Goal: Information Seeking & Learning: Learn about a topic

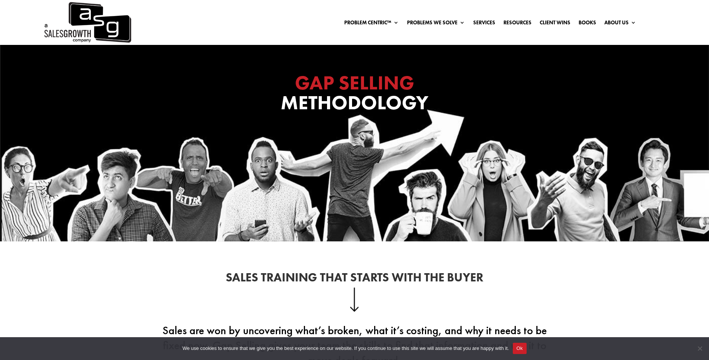
click at [194, 160] on div "GAP SELLING Methodology" at bounding box center [354, 143] width 709 height 197
click at [521, 346] on button "Ok" at bounding box center [520, 348] width 14 height 11
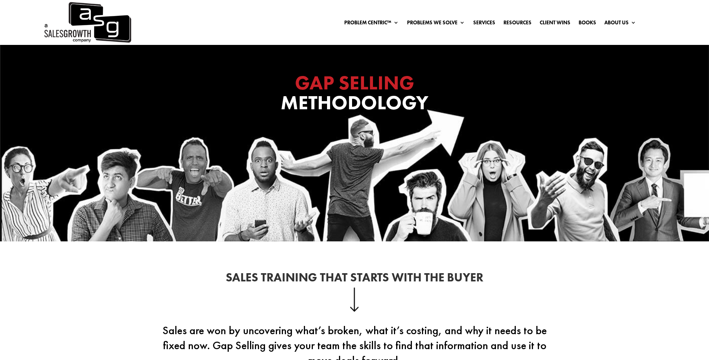
click at [194, 172] on div "GAP SELLING Methodology" at bounding box center [354, 143] width 709 height 197
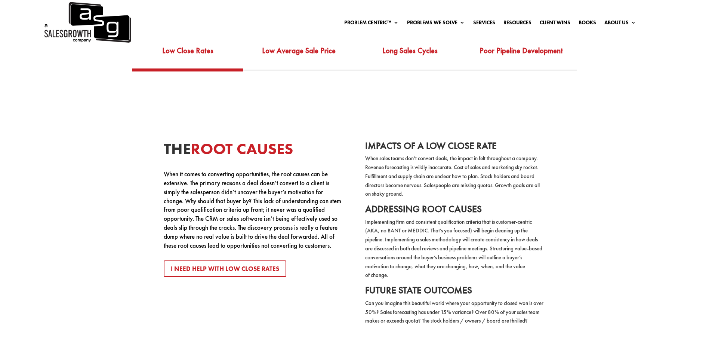
scroll to position [636, 0]
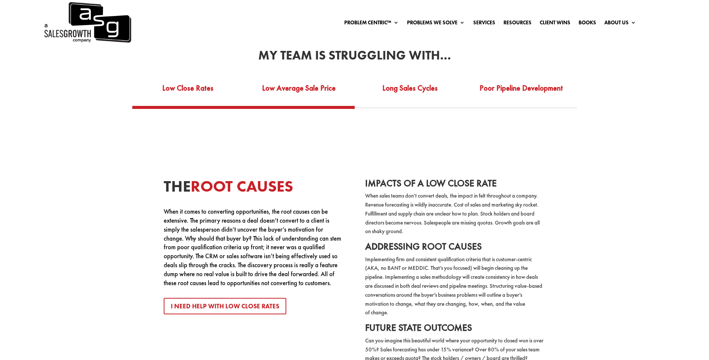
click at [305, 83] on link "Low Average Sale Price" at bounding box center [298, 93] width 111 height 26
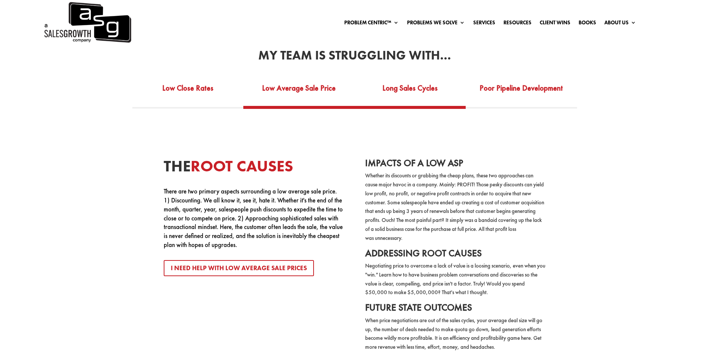
click at [423, 102] on link "Long Sales Cycles" at bounding box center [410, 93] width 111 height 26
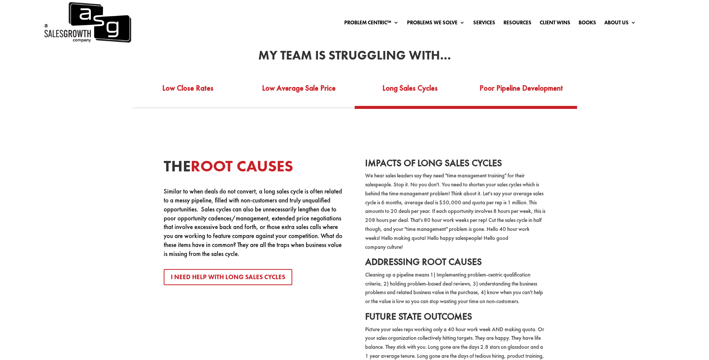
click at [502, 101] on link "Poor Pipeline Development" at bounding box center [521, 93] width 111 height 26
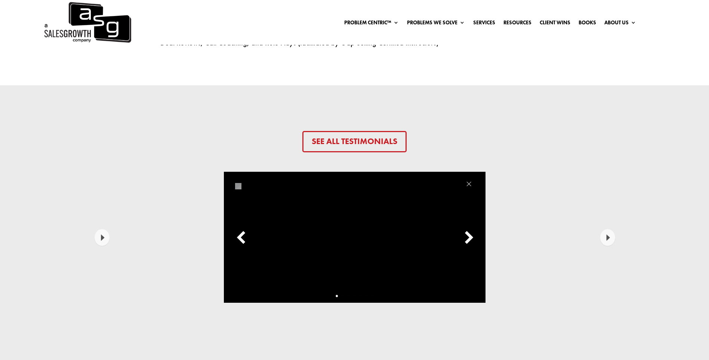
scroll to position [1645, 0]
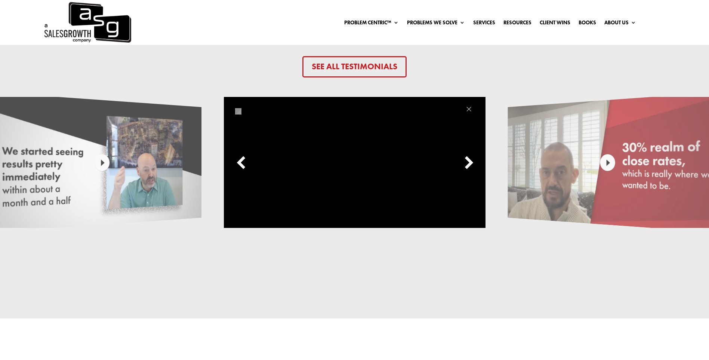
click at [352, 161] on div at bounding box center [354, 162] width 19 height 19
click at [357, 167] on div at bounding box center [354, 162] width 19 height 19
click at [470, 165] on div at bounding box center [468, 162] width 11 height 15
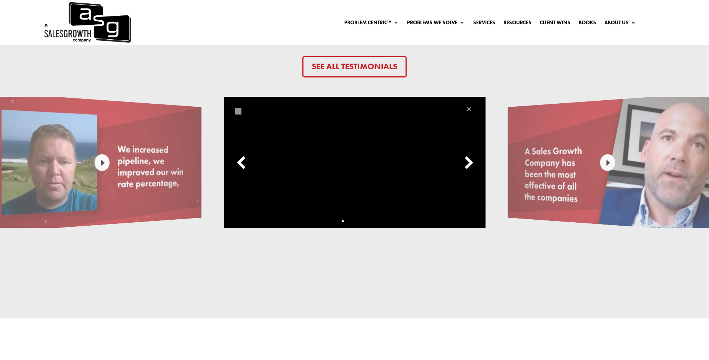
click at [470, 165] on div at bounding box center [468, 162] width 11 height 15
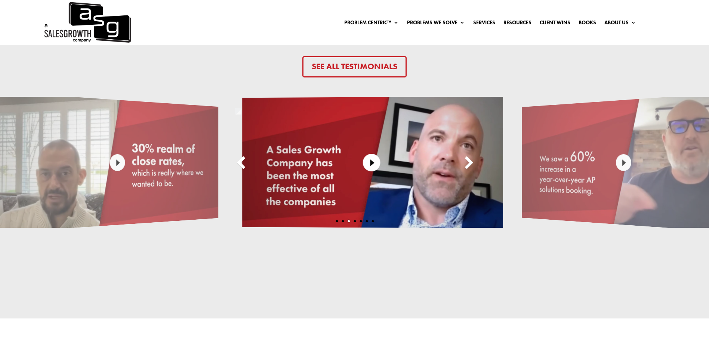
click at [470, 165] on div at bounding box center [468, 162] width 11 height 15
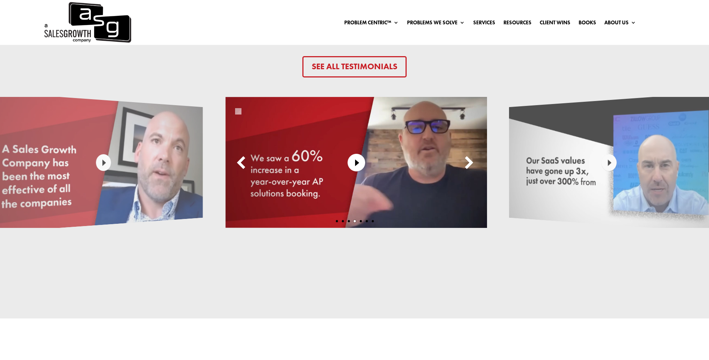
click at [470, 165] on div at bounding box center [468, 162] width 11 height 15
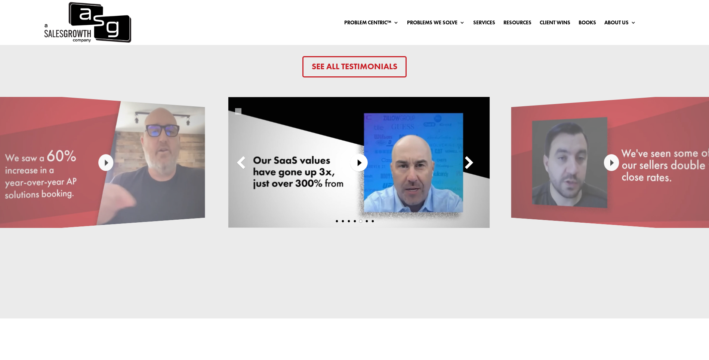
click at [470, 165] on div at bounding box center [468, 162] width 11 height 15
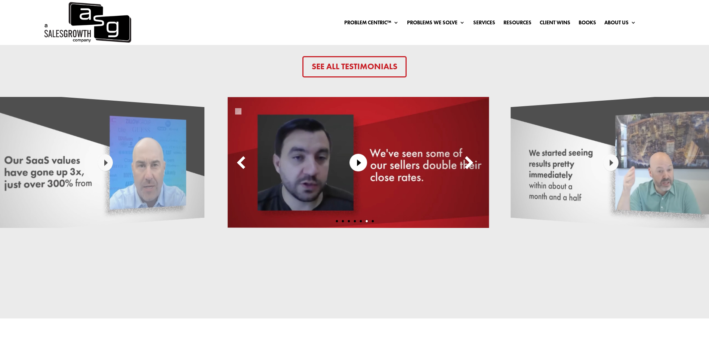
click at [470, 165] on div at bounding box center [468, 162] width 11 height 15
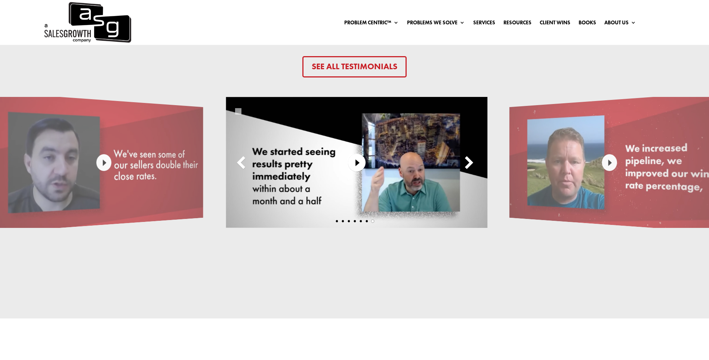
click at [470, 165] on div at bounding box center [468, 162] width 11 height 15
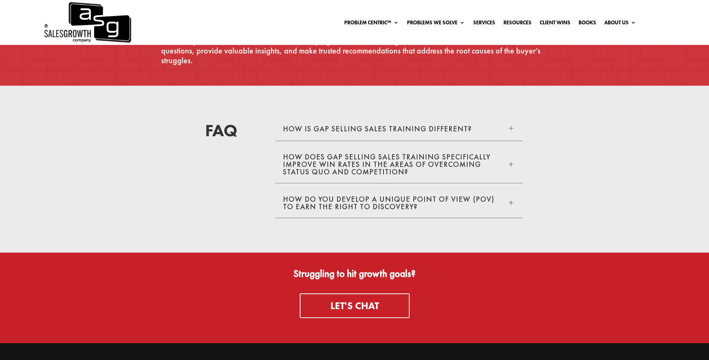
scroll to position [2688, 0]
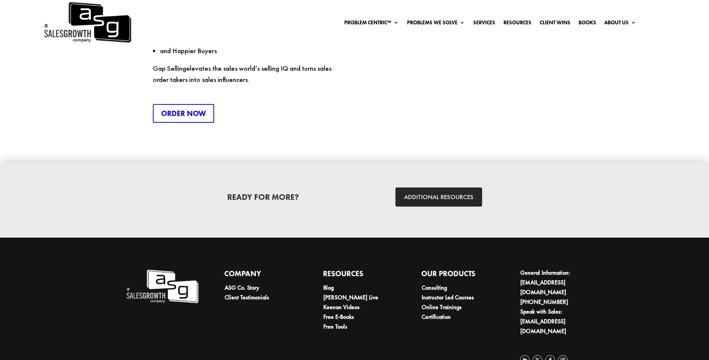
scroll to position [1094, 0]
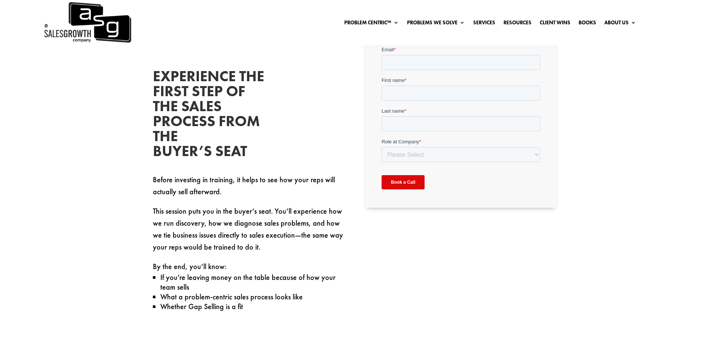
scroll to position [449, 0]
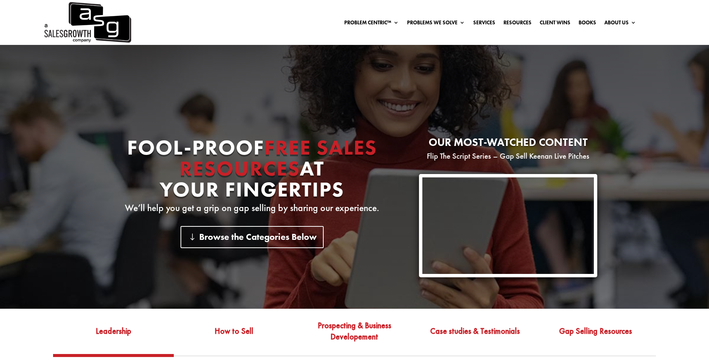
scroll to position [112, 0]
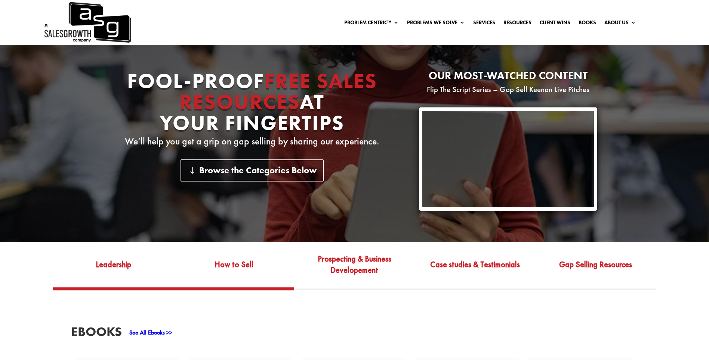
click at [248, 274] on link "How to Sell" at bounding box center [234, 269] width 120 height 35
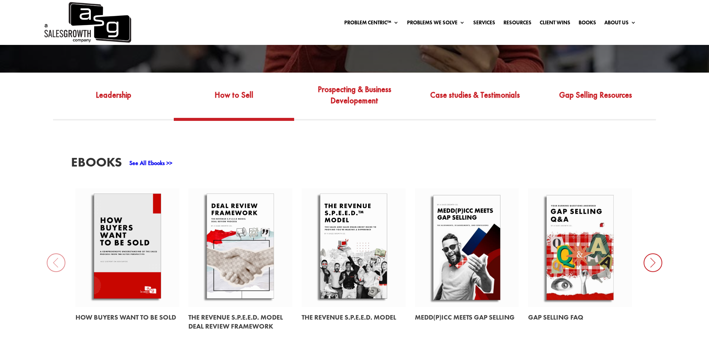
scroll to position [299, 0]
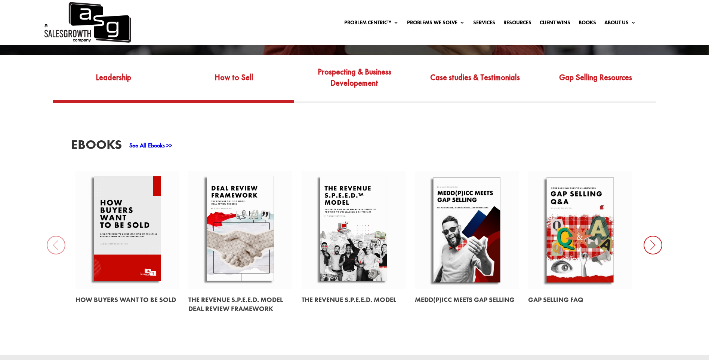
click at [108, 85] on link "Leadership" at bounding box center [113, 82] width 120 height 35
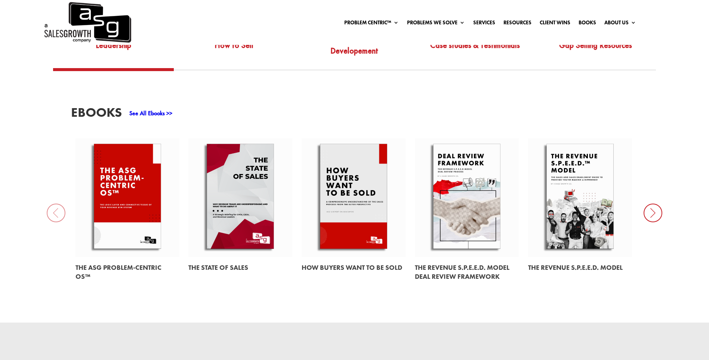
scroll to position [292, 0]
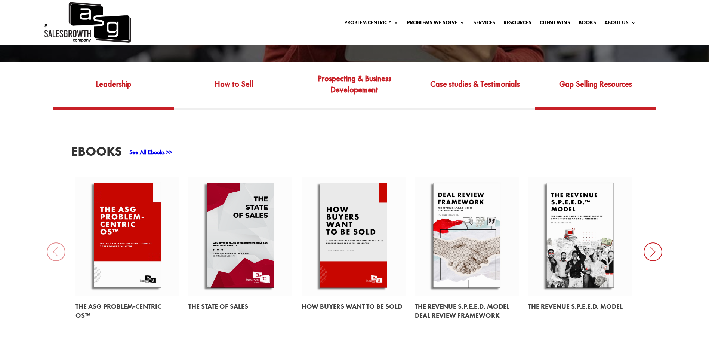
click at [567, 102] on link "Gap Selling Resources" at bounding box center [596, 89] width 120 height 35
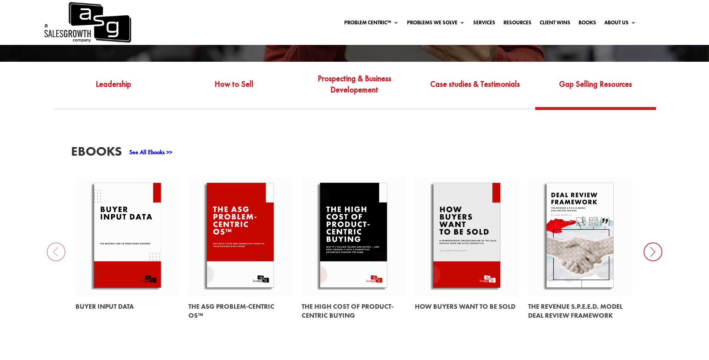
click at [655, 256] on icon at bounding box center [653, 251] width 19 height 19
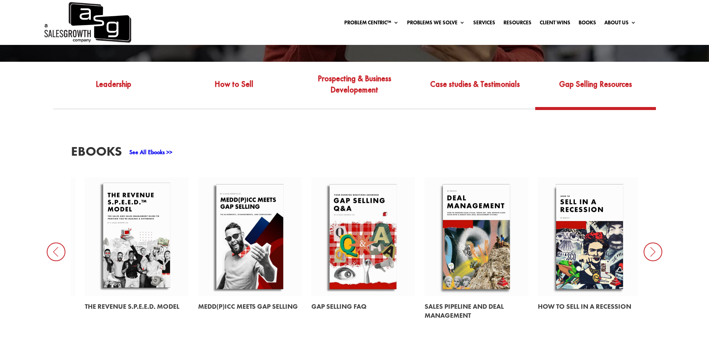
click at [655, 256] on icon at bounding box center [653, 251] width 19 height 19
